Goal: Task Accomplishment & Management: Manage account settings

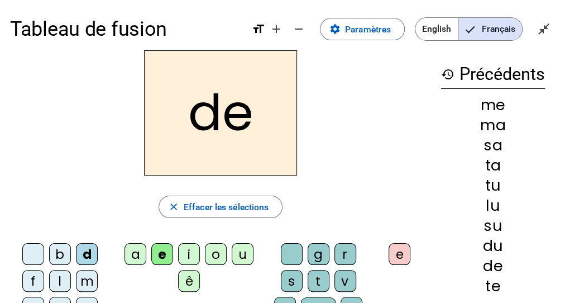
scroll to position [2, 0]
click at [373, 33] on span "Paramètres" at bounding box center [368, 29] width 46 height 15
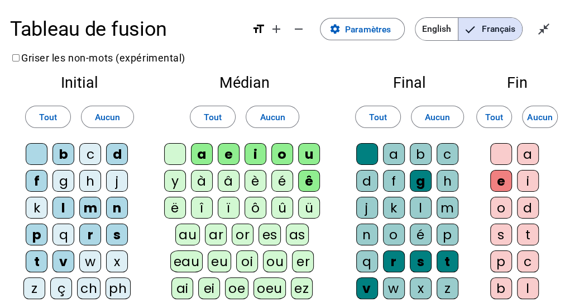
click at [58, 156] on div "b" at bounding box center [63, 154] width 22 height 22
click at [37, 184] on div "f" at bounding box center [37, 181] width 22 height 22
click at [36, 238] on div "p" at bounding box center [37, 234] width 22 height 22
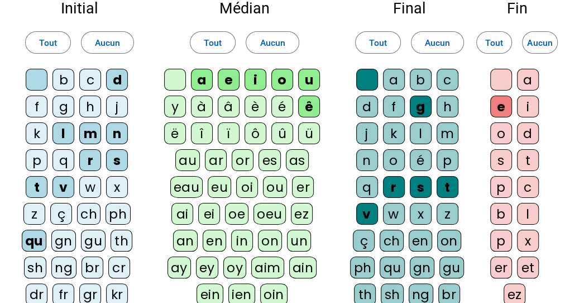
scroll to position [92, 0]
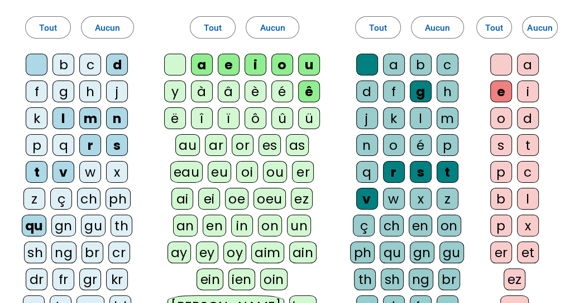
click at [90, 140] on div "r" at bounding box center [90, 145] width 22 height 22
click at [61, 173] on div "v" at bounding box center [63, 172] width 22 height 22
click at [309, 93] on div "ê" at bounding box center [309, 91] width 22 height 22
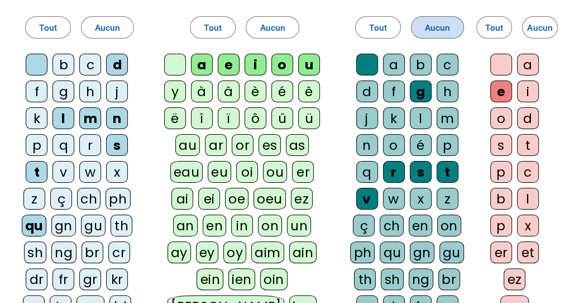
click at [440, 28] on span "Aucun" at bounding box center [438, 27] width 26 height 15
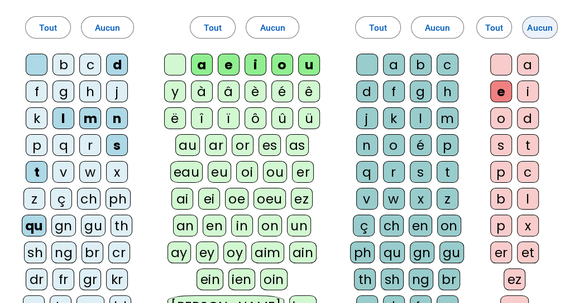
click at [533, 32] on span "Aucun" at bounding box center [540, 27] width 26 height 15
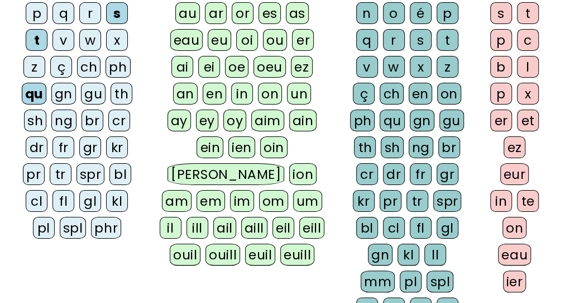
scroll to position [402, 0]
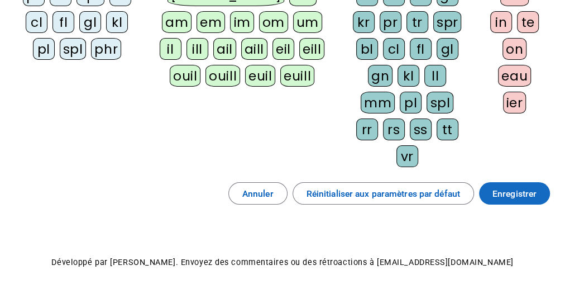
click at [500, 186] on span "Enregistrer" at bounding box center [514, 193] width 44 height 15
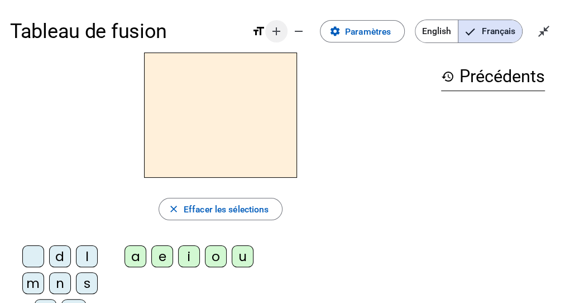
click at [277, 39] on span "Augmenter la taille de la police" at bounding box center [276, 31] width 27 height 27
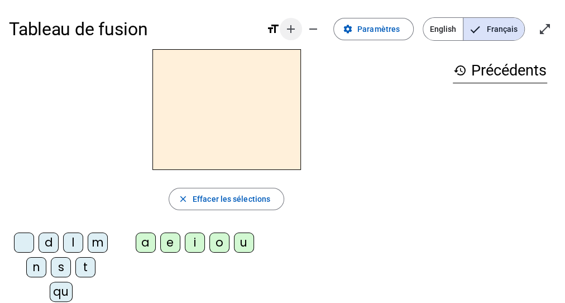
click at [293, 31] on mat-icon "add" at bounding box center [290, 28] width 13 height 13
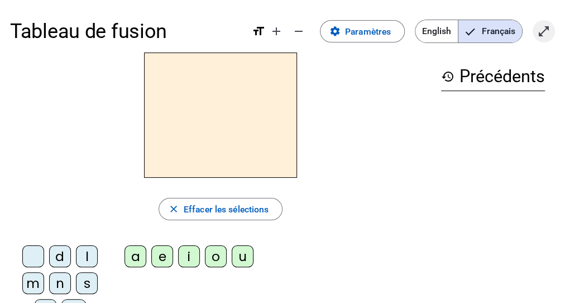
click at [552, 22] on span "Entrer en plein écran" at bounding box center [543, 31] width 27 height 27
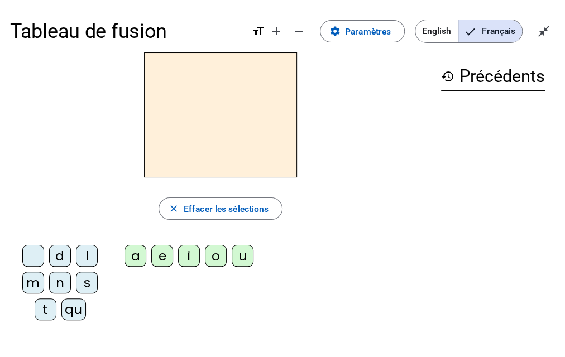
click at [76, 302] on div "qu" at bounding box center [73, 310] width 25 height 22
click at [193, 258] on div "i" at bounding box center [189, 256] width 22 height 22
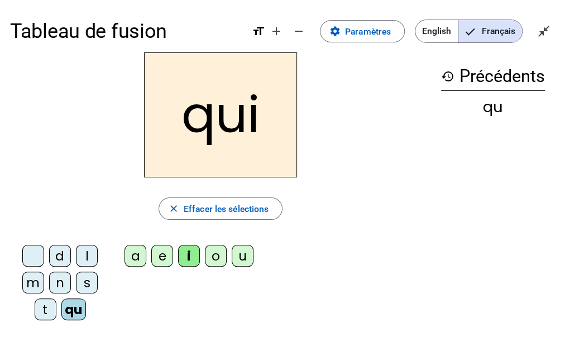
click at [91, 283] on div "s" at bounding box center [87, 283] width 22 height 22
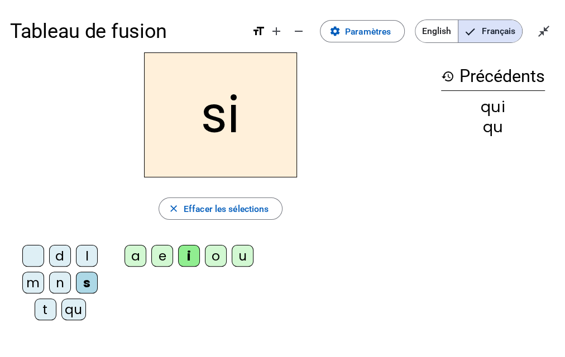
click at [58, 281] on div "n" at bounding box center [60, 283] width 22 height 22
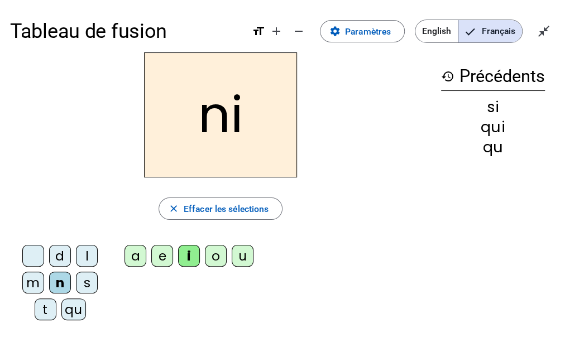
click at [164, 257] on div "e" at bounding box center [162, 256] width 22 height 22
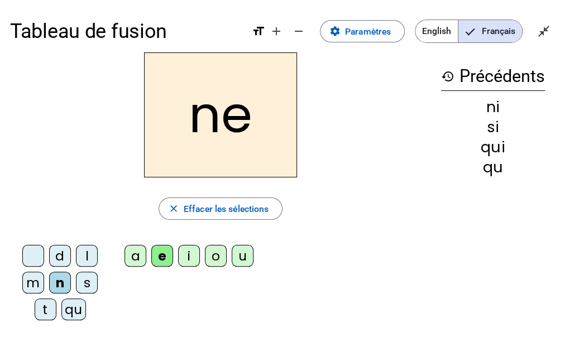
click at [83, 285] on div "s" at bounding box center [87, 283] width 22 height 22
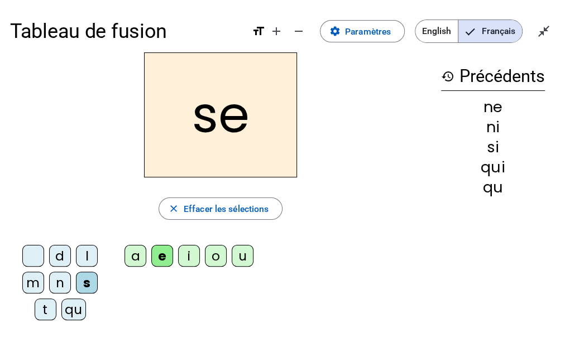
click at [47, 302] on div "t" at bounding box center [46, 310] width 22 height 22
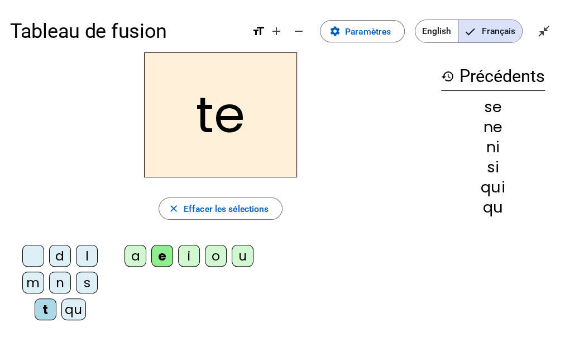
click at [56, 260] on div "d" at bounding box center [60, 256] width 22 height 22
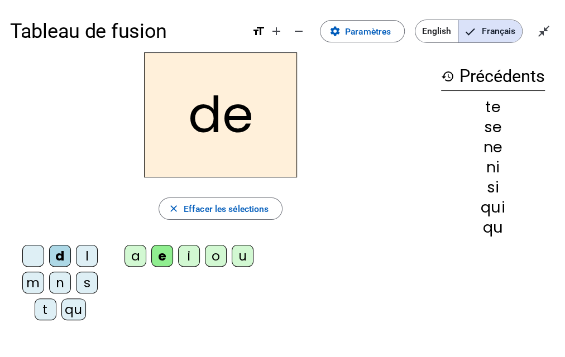
click at [243, 252] on div "u" at bounding box center [243, 256] width 22 height 22
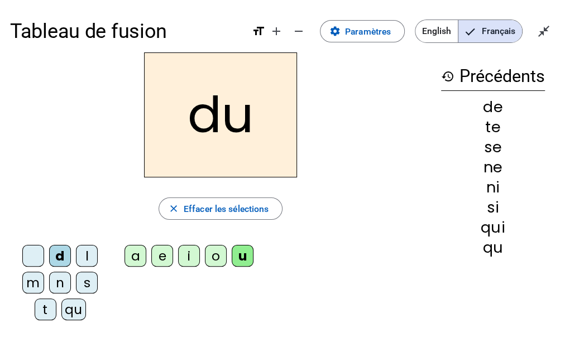
click at [83, 280] on div "s" at bounding box center [87, 283] width 22 height 22
